Goal: Task Accomplishment & Management: Use online tool/utility

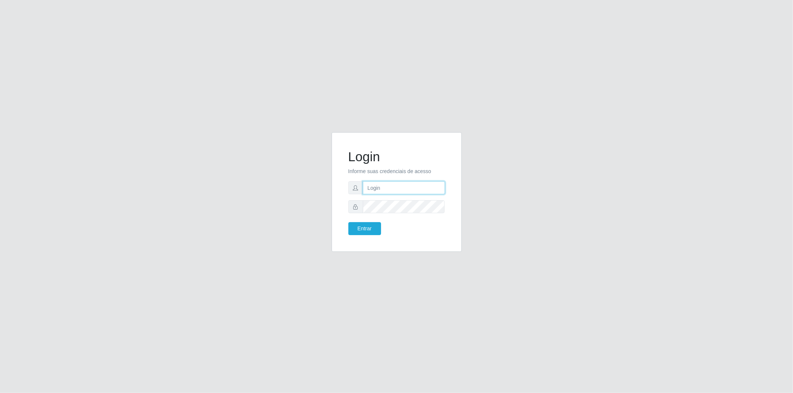
click at [407, 184] on input "text" at bounding box center [404, 187] width 82 height 13
type input "[EMAIL_ADDRESS][DOMAIN_NAME]"
click at [370, 229] on button "Entrar" at bounding box center [364, 228] width 33 height 13
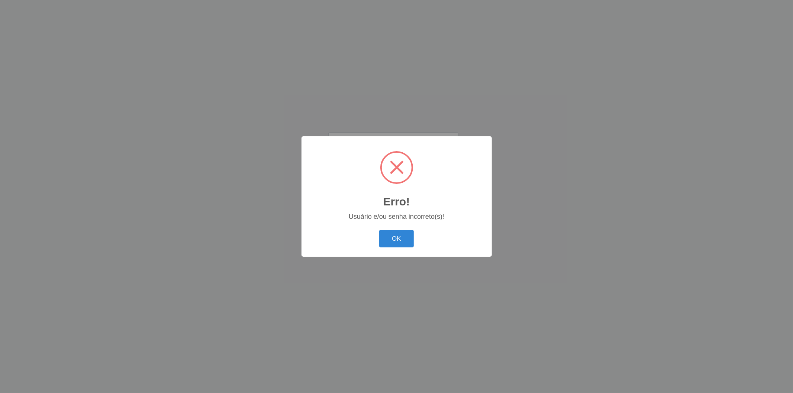
click at [371, 230] on div "OK Cancel" at bounding box center [396, 238] width 175 height 21
click at [386, 238] on button "OK" at bounding box center [396, 238] width 35 height 17
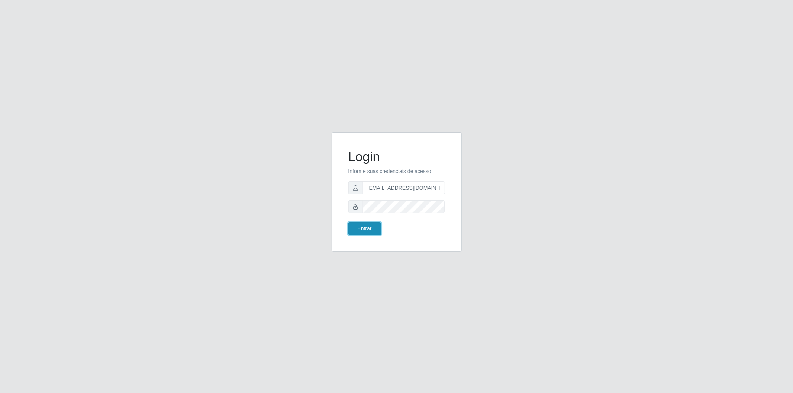
click at [361, 225] on button "Entrar" at bounding box center [364, 228] width 33 height 13
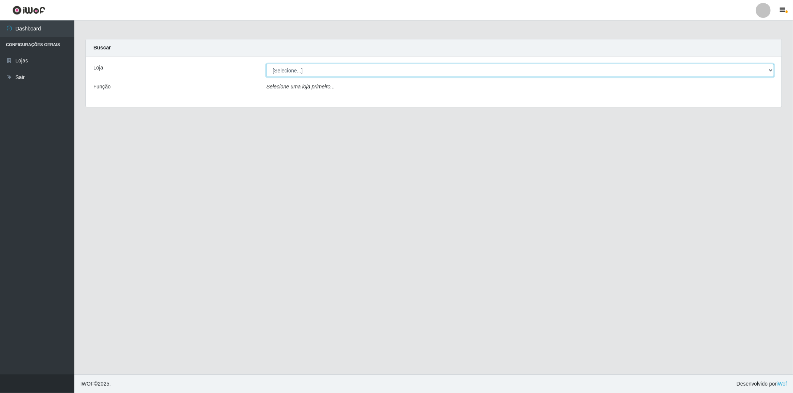
click at [325, 73] on select "[Selecione...] BomQueSó Agreste - Loja 2" at bounding box center [520, 70] width 508 height 13
select select "214"
click at [266, 64] on select "[Selecione...] BomQueSó Agreste - Loja 2" at bounding box center [520, 70] width 508 height 13
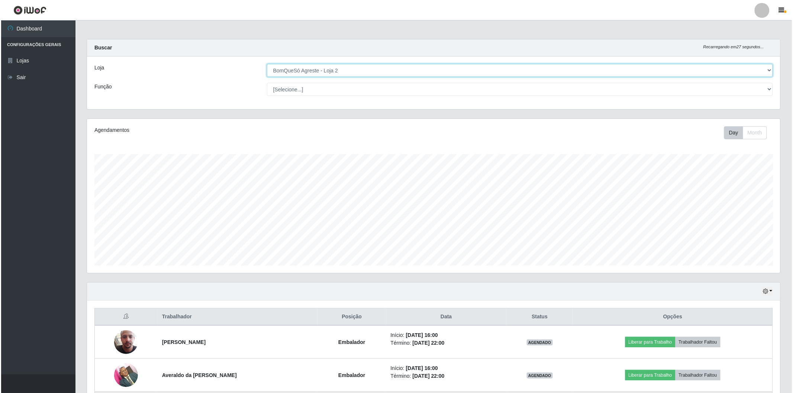
scroll to position [100, 0]
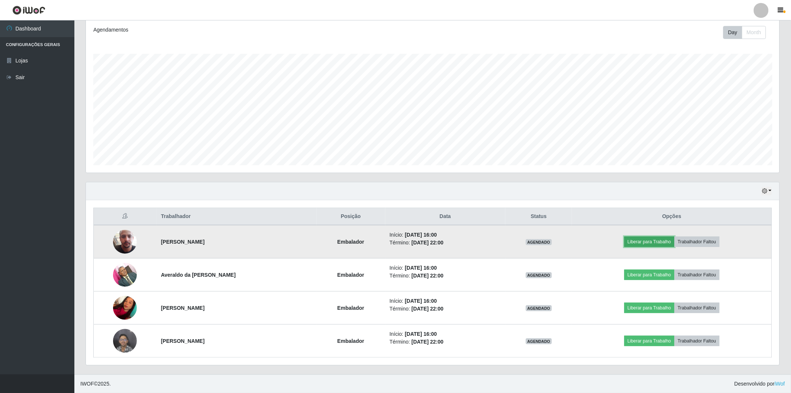
click at [648, 242] on button "Liberar para Trabalho" at bounding box center [649, 242] width 50 height 10
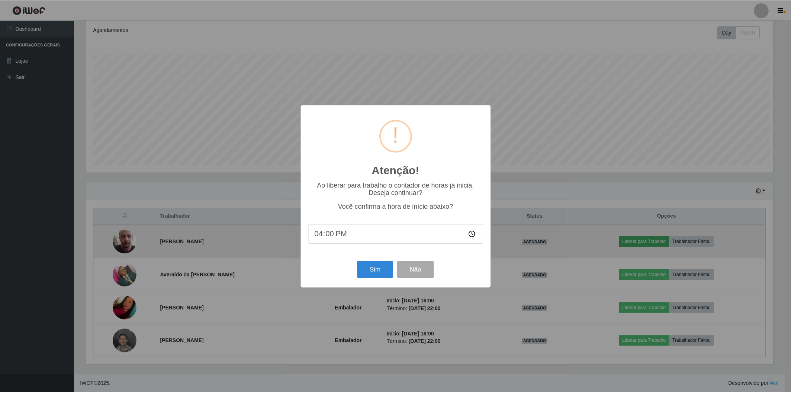
scroll to position [154, 689]
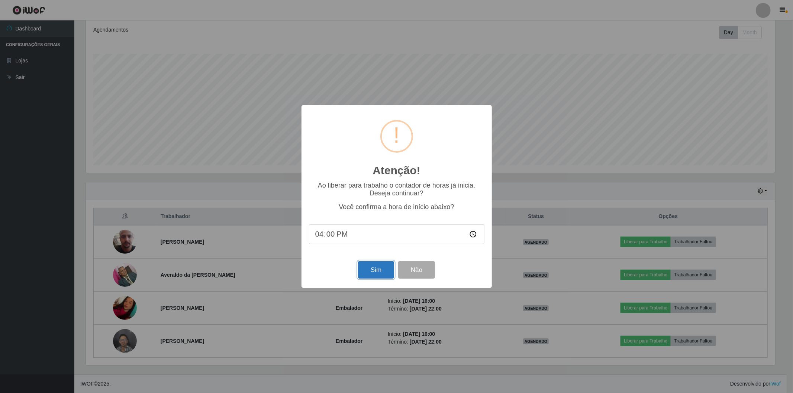
click at [370, 265] on button "Sim" at bounding box center [376, 269] width 36 height 17
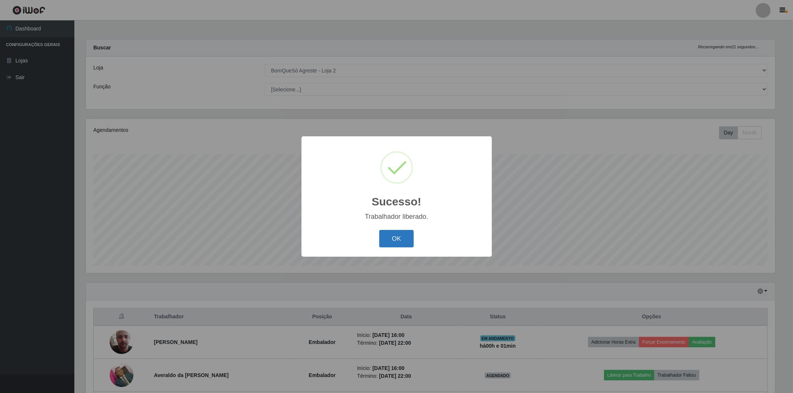
click at [397, 244] on button "OK" at bounding box center [396, 238] width 35 height 17
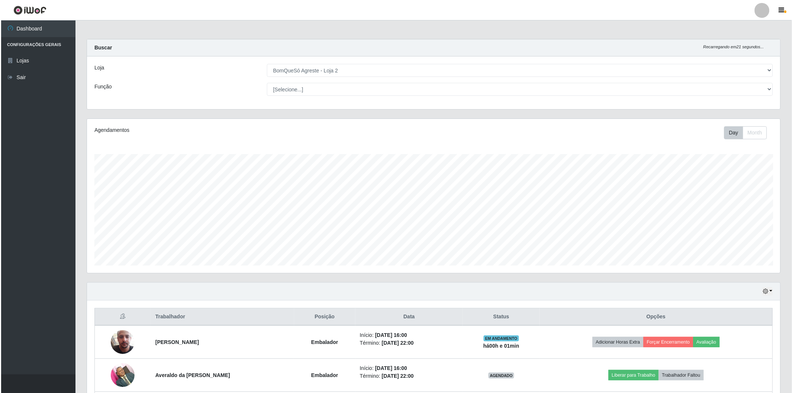
scroll to position [100, 0]
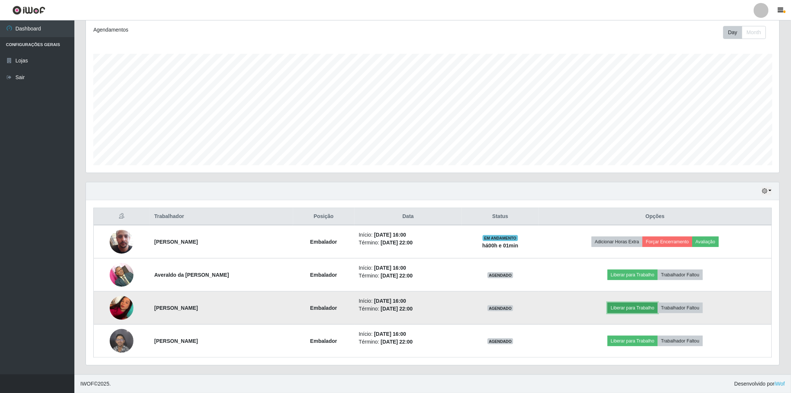
click at [625, 310] on button "Liberar para Trabalho" at bounding box center [632, 308] width 50 height 10
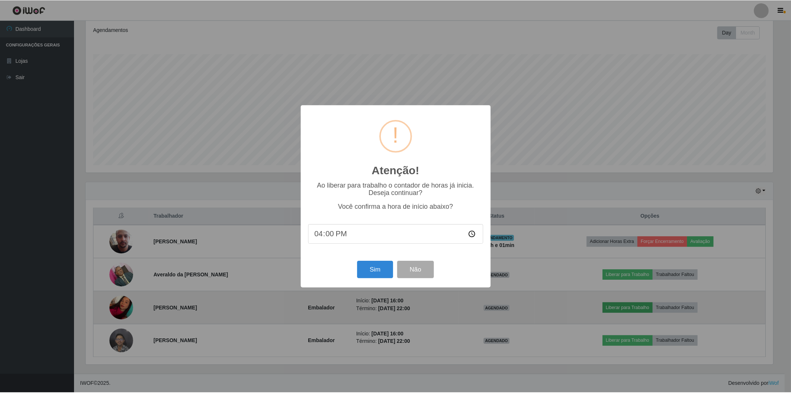
scroll to position [154, 689]
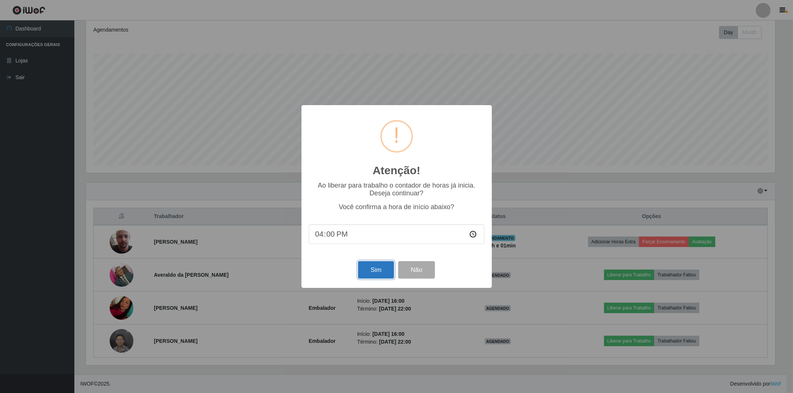
click at [378, 273] on button "Sim" at bounding box center [376, 269] width 36 height 17
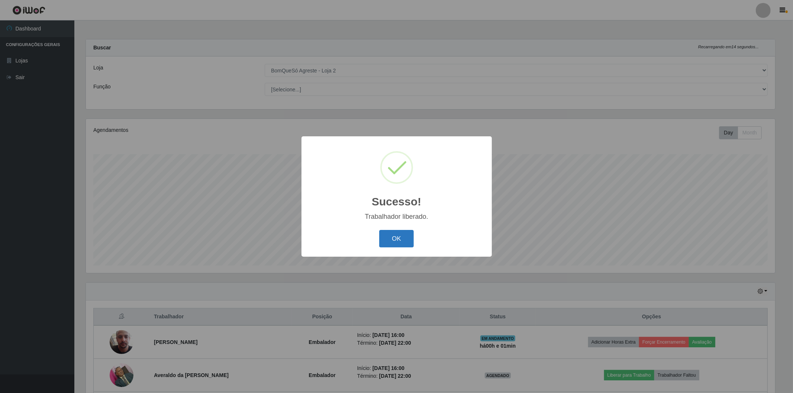
click at [386, 239] on button "OK" at bounding box center [396, 238] width 35 height 17
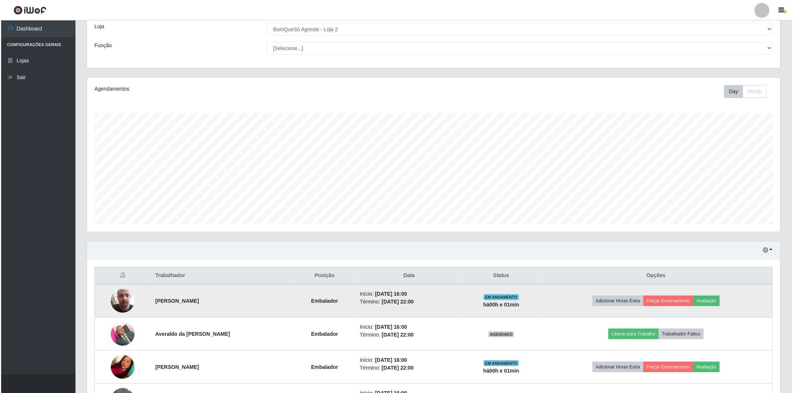
scroll to position [100, 0]
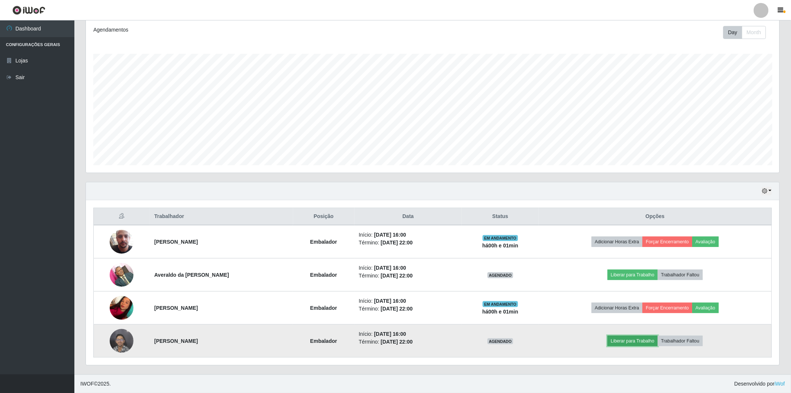
click at [622, 343] on button "Liberar para Trabalho" at bounding box center [632, 341] width 50 height 10
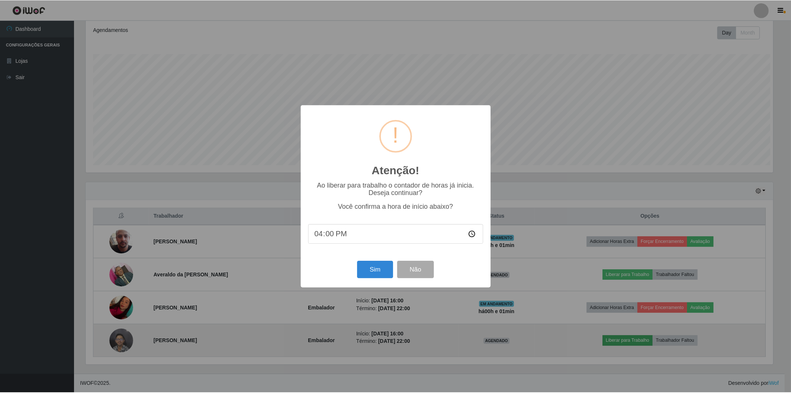
scroll to position [154, 689]
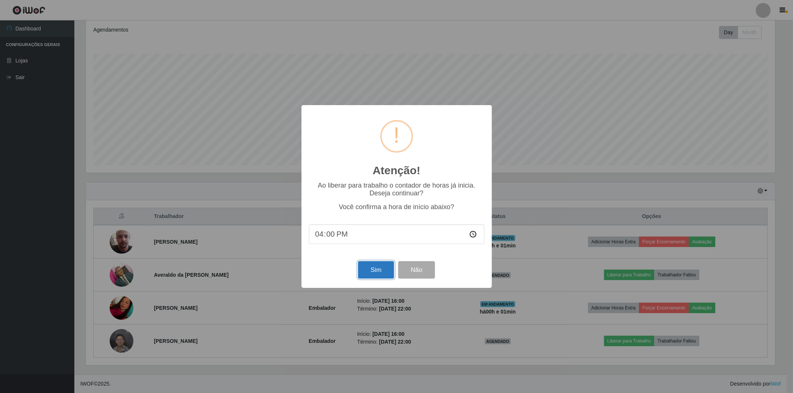
click at [375, 270] on button "Sim" at bounding box center [376, 269] width 36 height 17
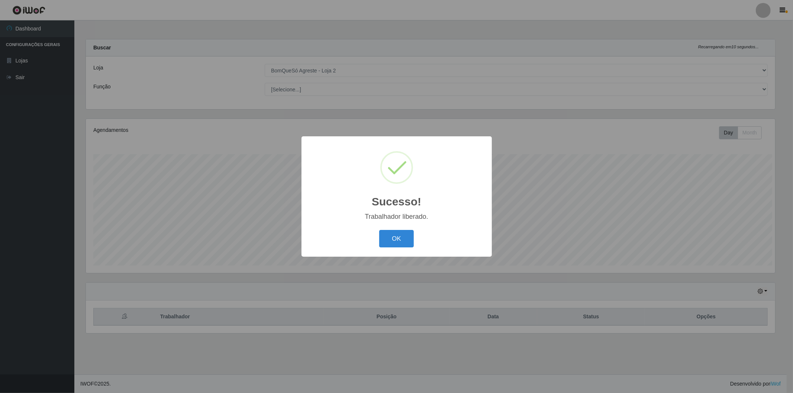
scroll to position [0, 0]
click at [395, 242] on button "OK" at bounding box center [396, 238] width 35 height 17
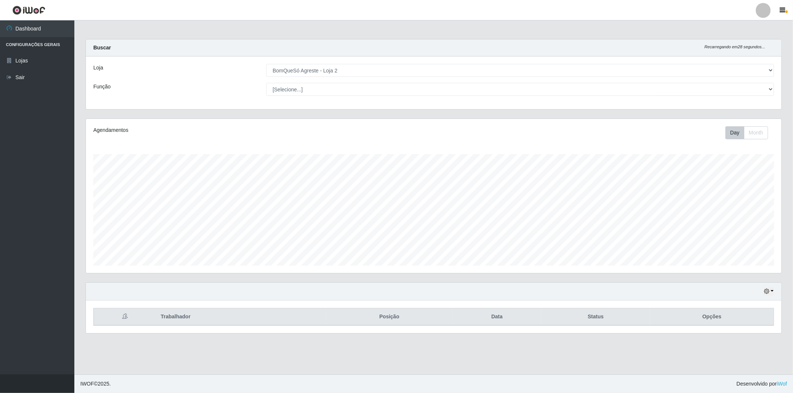
click at [189, 315] on th "Trabalhador" at bounding box center [241, 317] width 170 height 17
click at [738, 135] on button "Day" at bounding box center [734, 132] width 19 height 13
click at [744, 135] on button "Month" at bounding box center [756, 132] width 24 height 13
click at [730, 134] on button "Day" at bounding box center [734, 132] width 19 height 13
click at [772, 291] on button "button" at bounding box center [769, 291] width 10 height 9
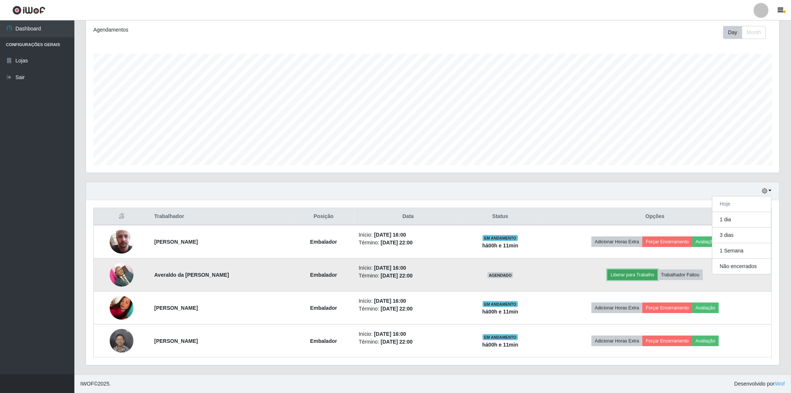
click at [641, 276] on button "Liberar para Trabalho" at bounding box center [632, 275] width 50 height 10
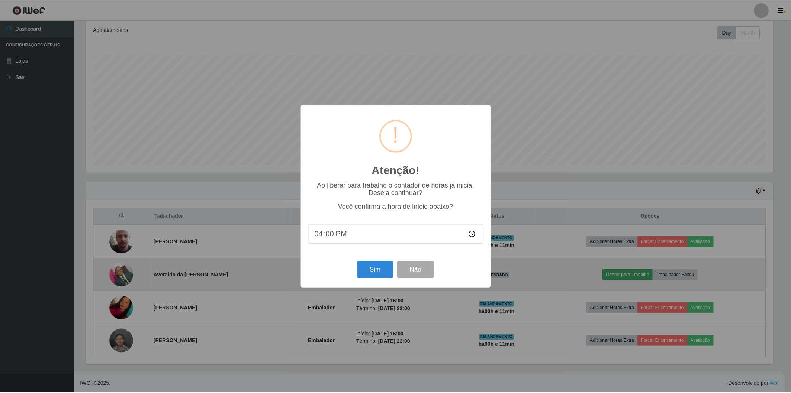
scroll to position [154, 689]
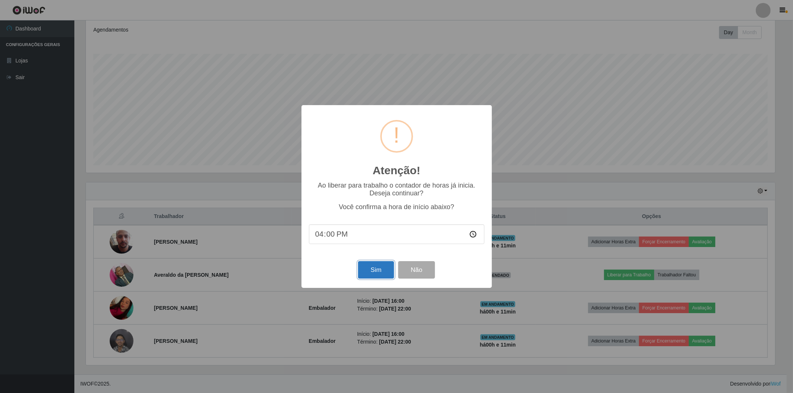
click at [380, 274] on button "Sim" at bounding box center [376, 269] width 36 height 17
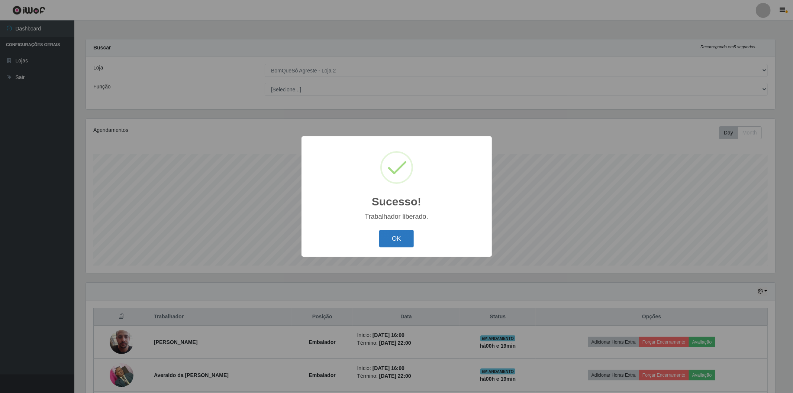
click at [396, 245] on button "OK" at bounding box center [396, 238] width 35 height 17
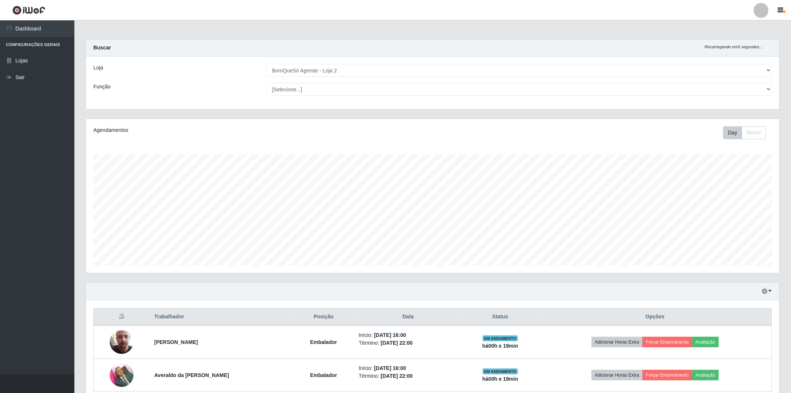
scroll to position [154, 693]
